Goal: Find specific page/section: Find specific page/section

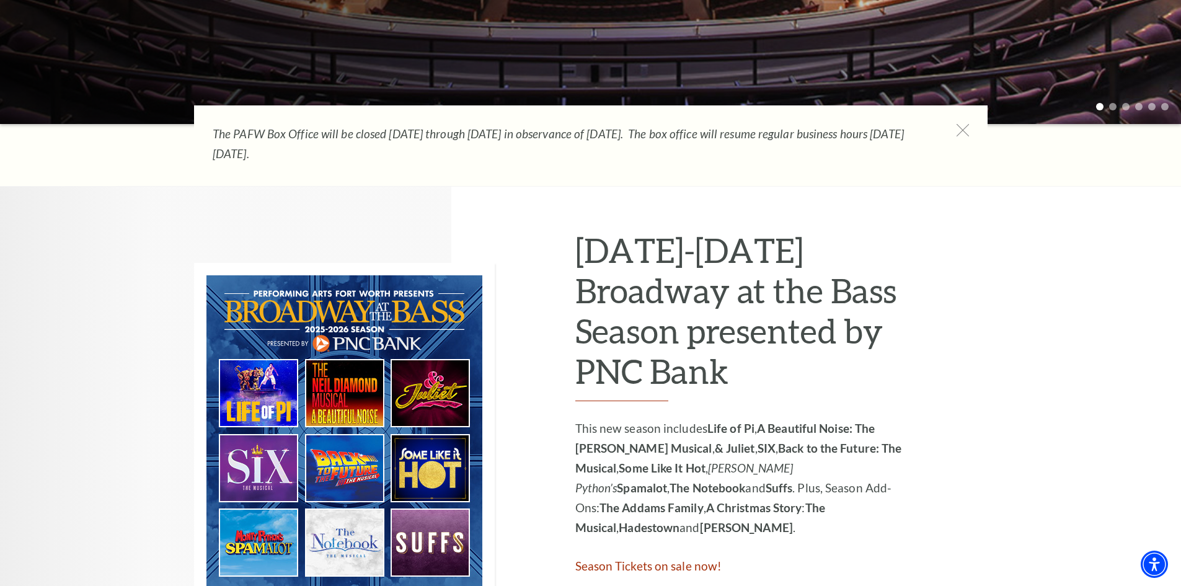
scroll to position [496, 0]
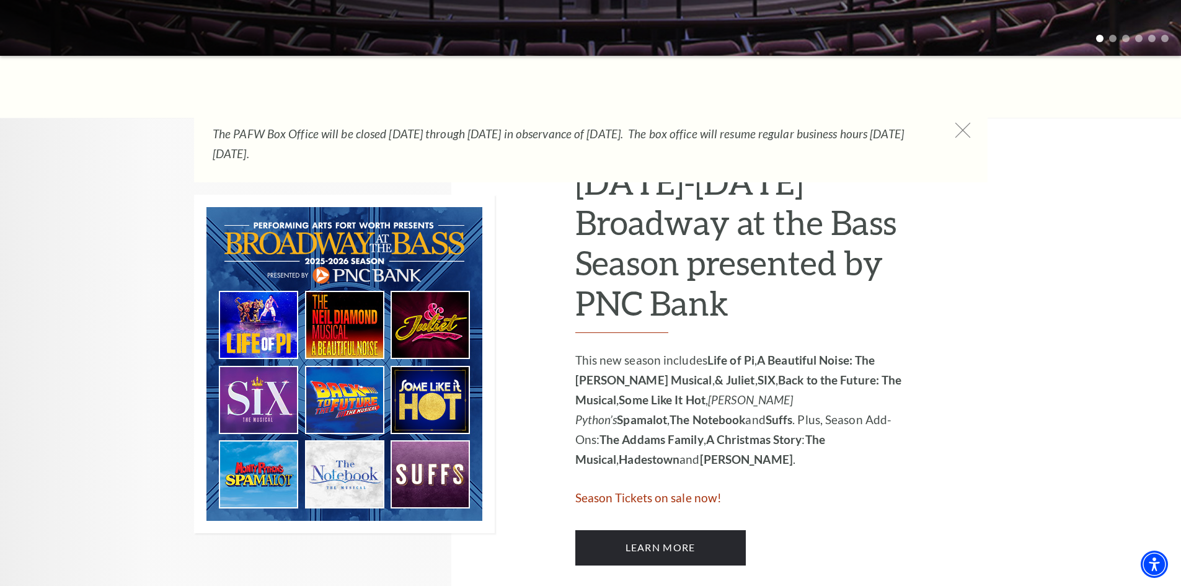
click at [967, 131] on icon at bounding box center [963, 131] width 16 height 16
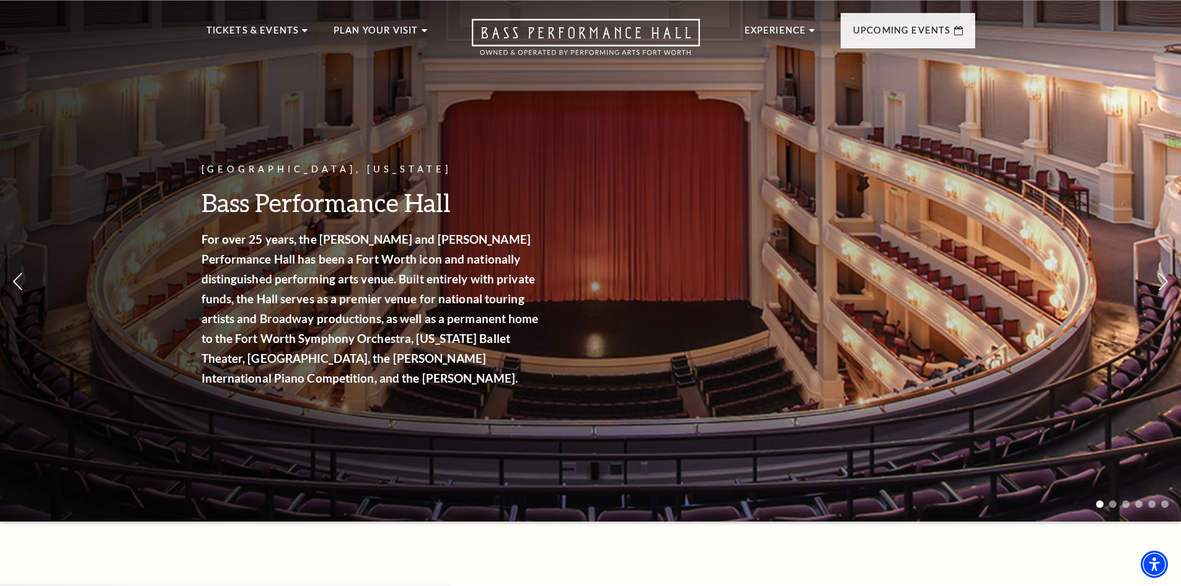
scroll to position [0, 0]
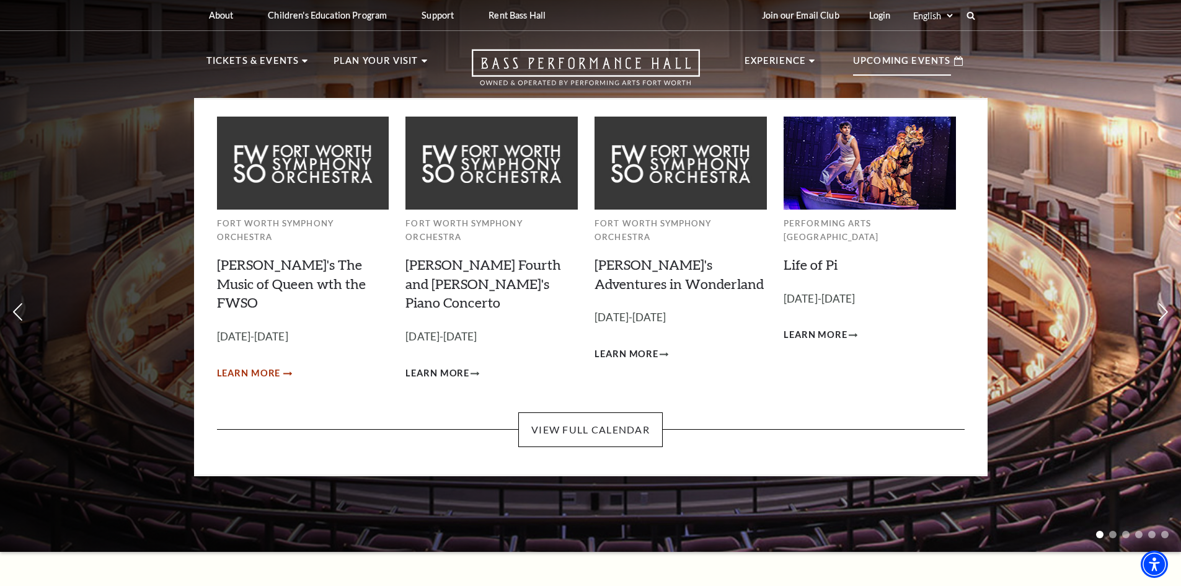
click at [257, 366] on span "Learn More" at bounding box center [249, 374] width 64 height 16
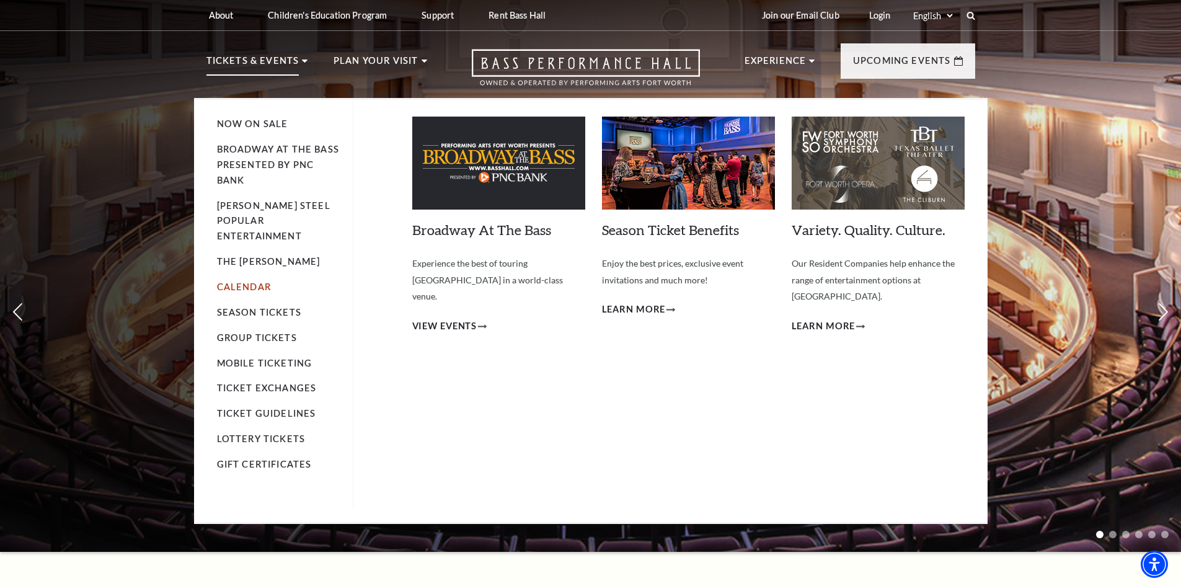
click at [246, 281] on link "Calendar" at bounding box center [244, 286] width 54 height 11
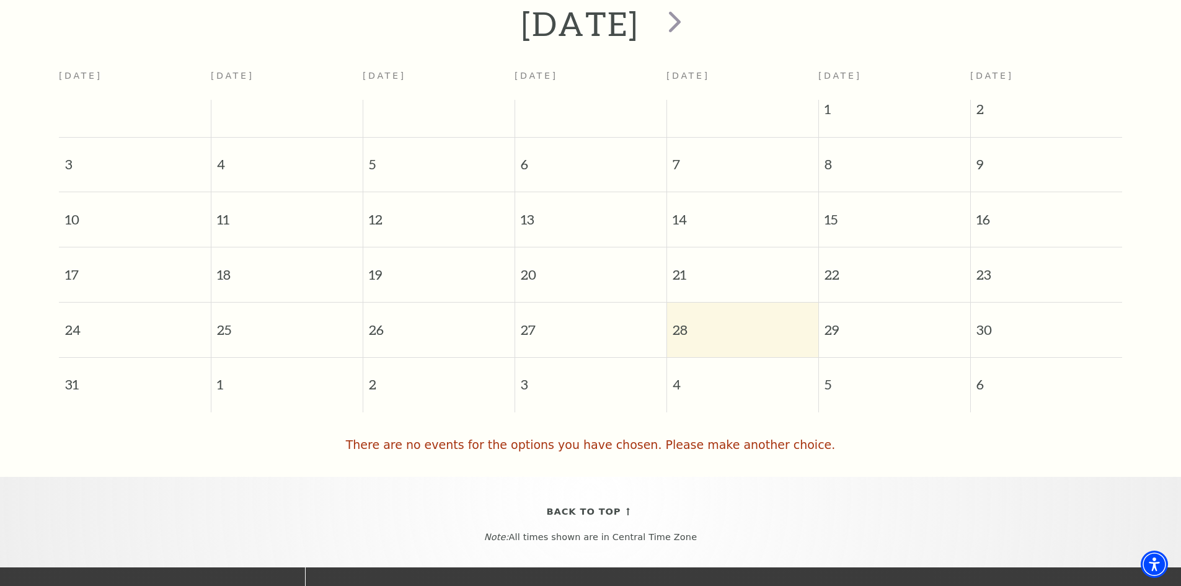
scroll to position [296, 0]
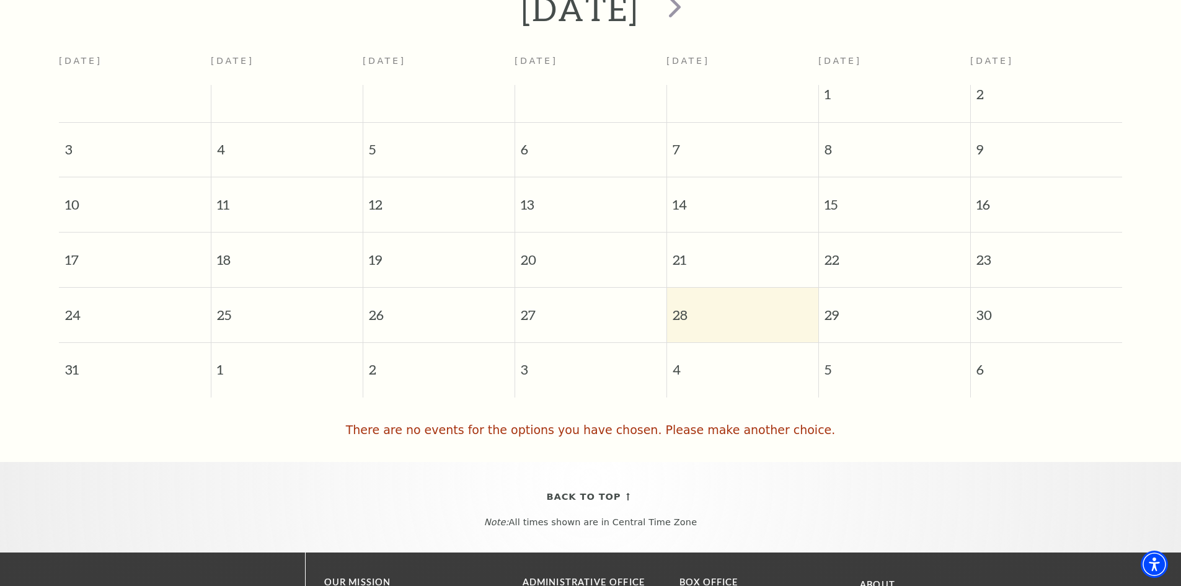
click at [689, 296] on span "28" at bounding box center [742, 309] width 151 height 43
click at [831, 298] on span "29" at bounding box center [894, 309] width 151 height 43
click at [856, 299] on span "29" at bounding box center [894, 309] width 151 height 43
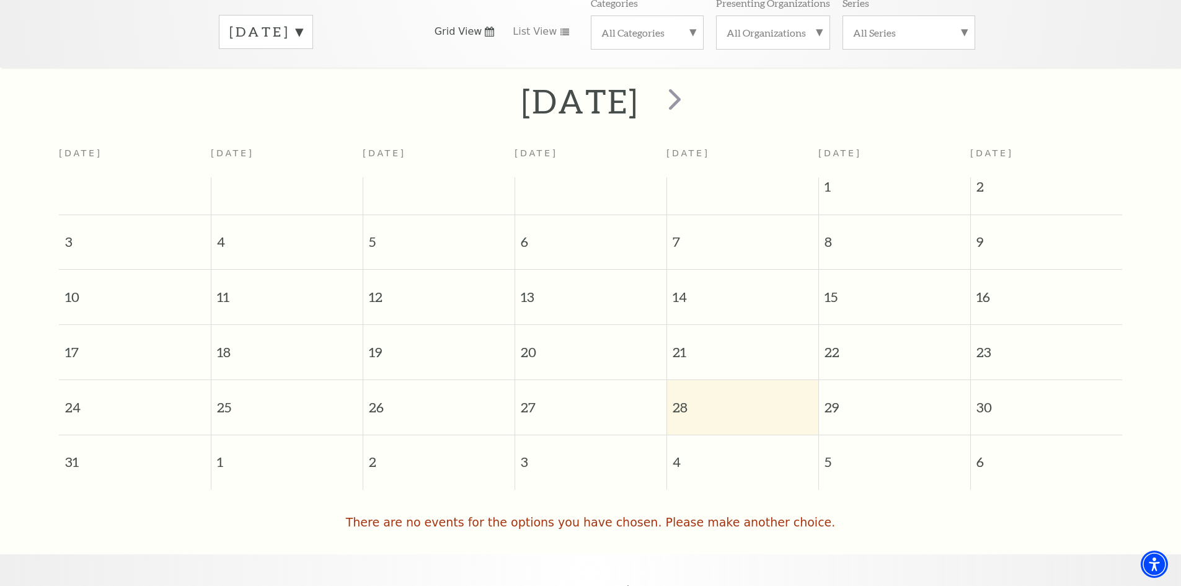
scroll to position [48, 0]
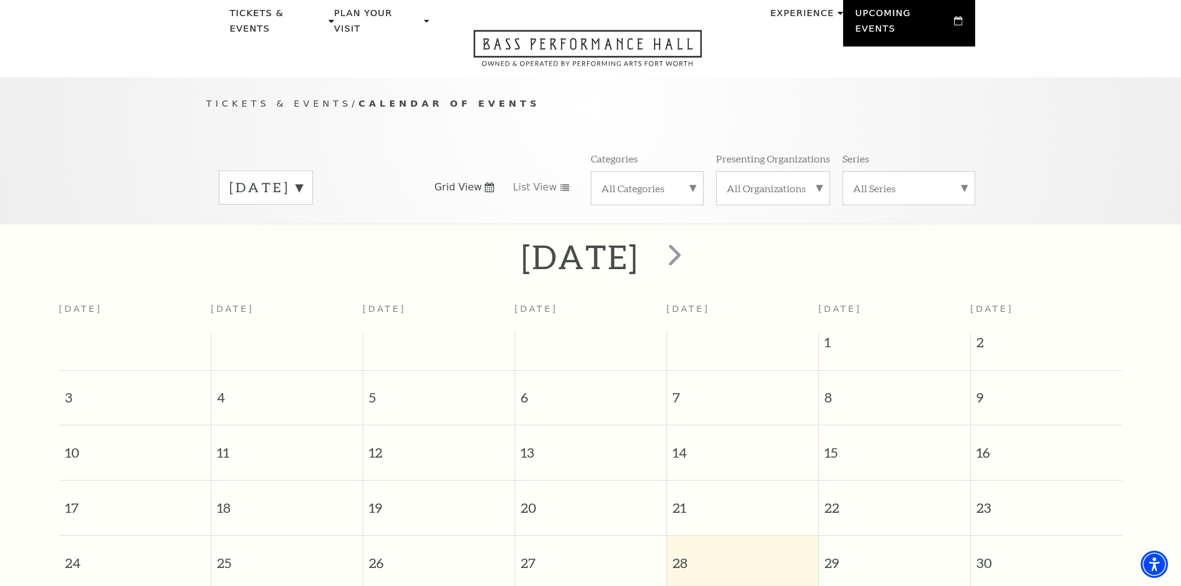
click at [353, 190] on div "[DATE] Grid View List View Categories All Categories Presenting Organizations A…" at bounding box center [590, 187] width 769 height 71
click at [303, 178] on label "[DATE]" at bounding box center [265, 187] width 73 height 19
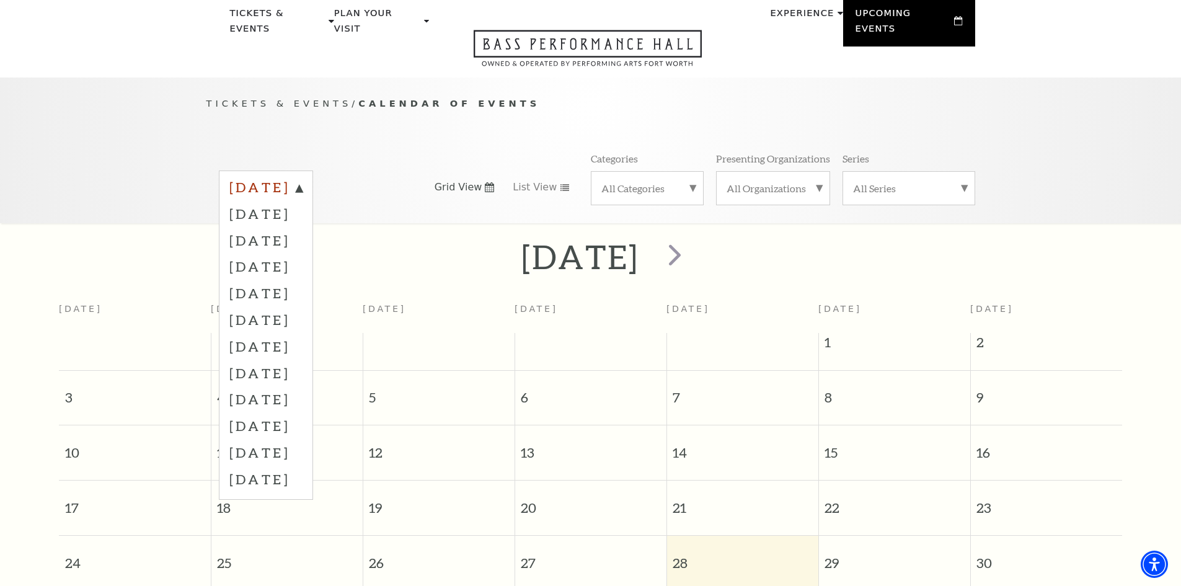
click at [299, 178] on label "[DATE]" at bounding box center [265, 189] width 73 height 22
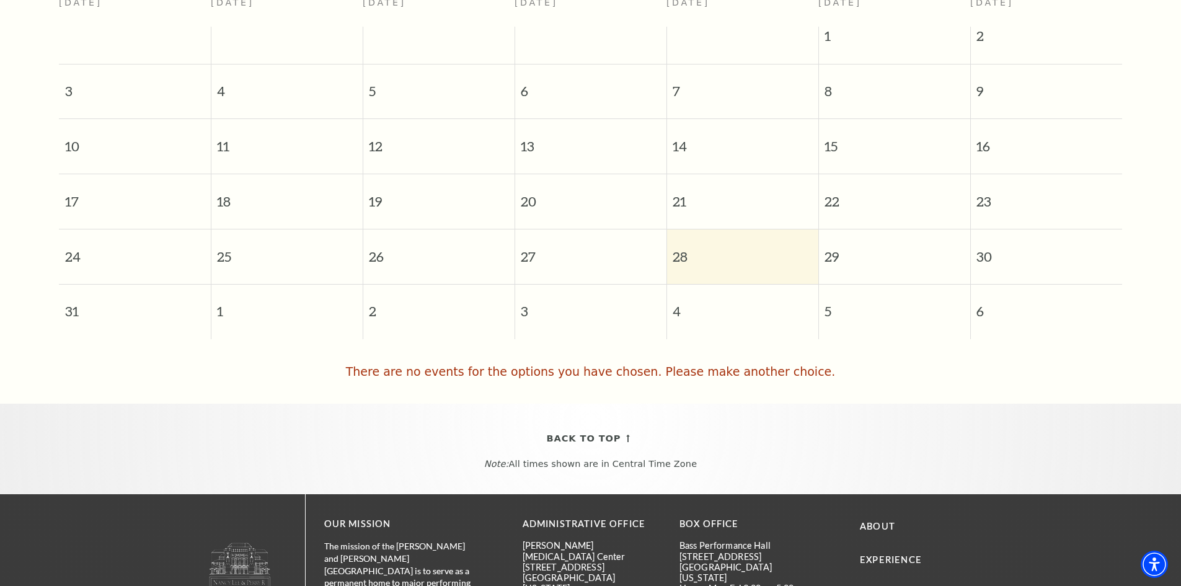
scroll to position [358, 0]
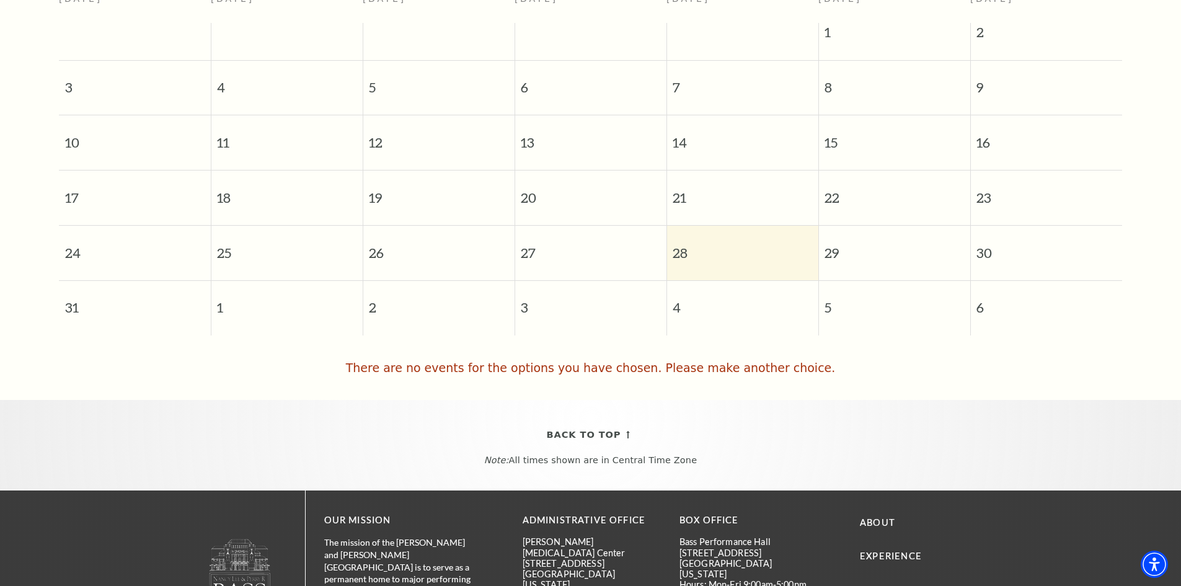
click at [666, 234] on span "27" at bounding box center [590, 247] width 151 height 43
click at [900, 243] on span "29" at bounding box center [894, 247] width 151 height 43
drag, startPoint x: 956, startPoint y: 238, endPoint x: 981, endPoint y: 236, distance: 24.9
click at [958, 237] on span "29" at bounding box center [894, 247] width 151 height 43
click at [821, 239] on span "29" at bounding box center [894, 247] width 151 height 43
